Goal: Information Seeking & Learning: Compare options

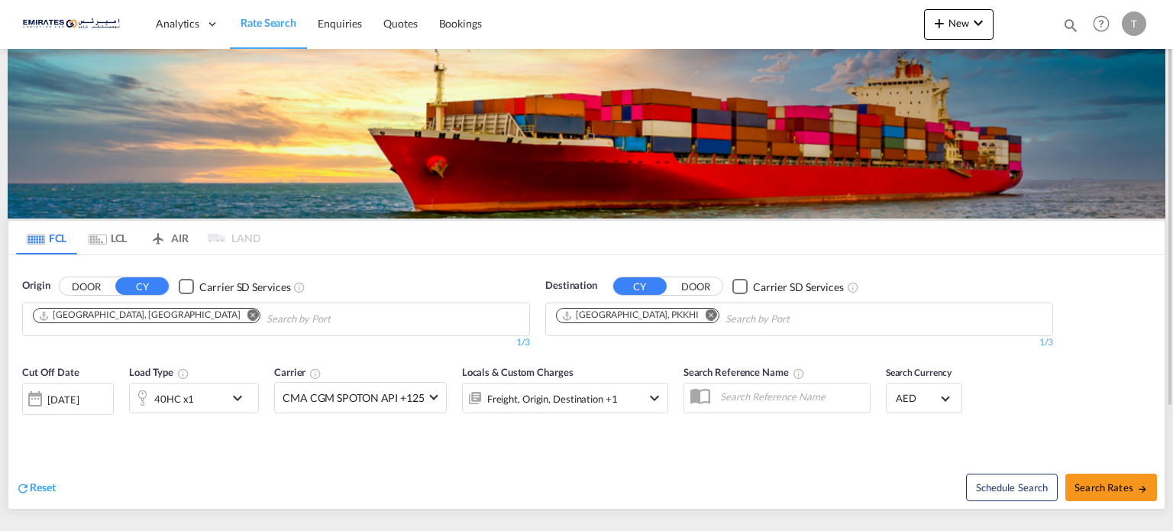
click at [705, 317] on md-icon "Remove" at bounding box center [710, 314] width 11 height 11
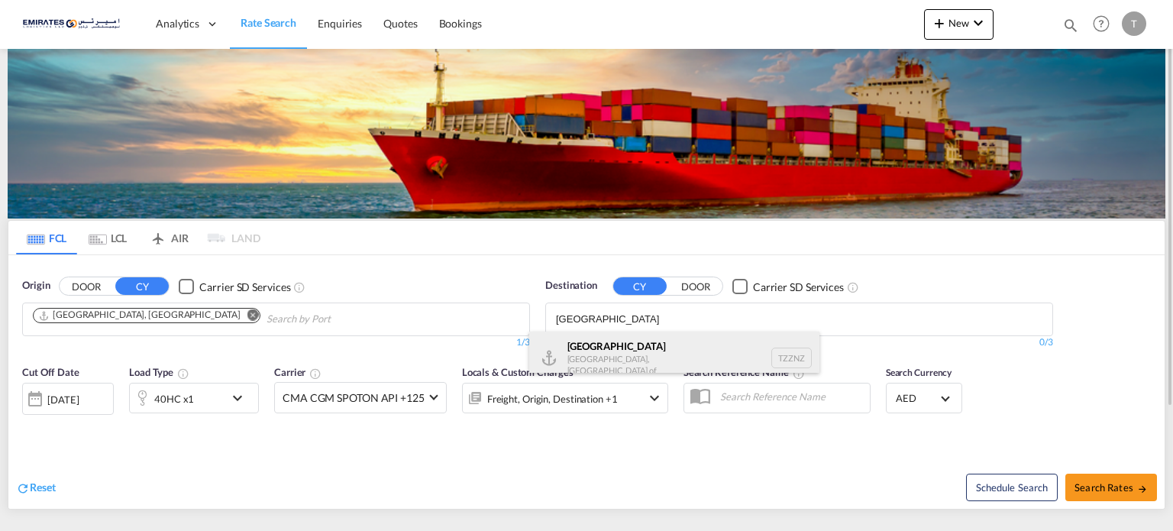
type input "zanzibar"
click at [639, 350] on div "Zanzibar Tanzania, United Republic of TZZNZ" at bounding box center [674, 357] width 290 height 53
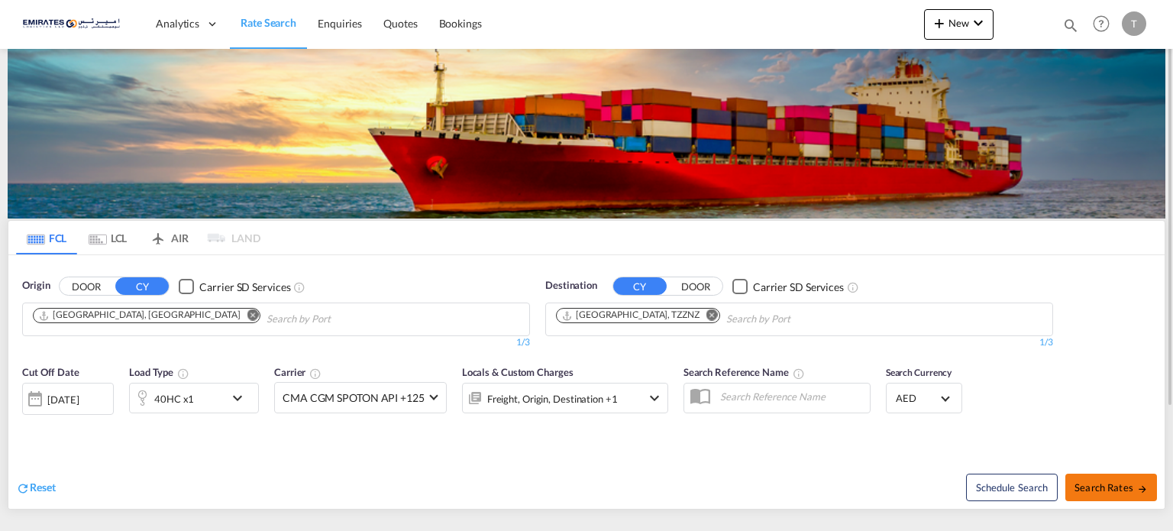
click at [1125, 485] on span "Search Rates" at bounding box center [1110, 487] width 73 height 12
type input "AEJEA to TZZNZ / 9 Sep 2025"
